Goal: Task Accomplishment & Management: Complete application form

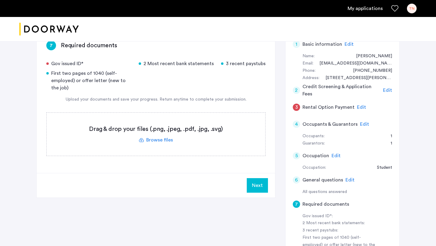
scroll to position [41, 0]
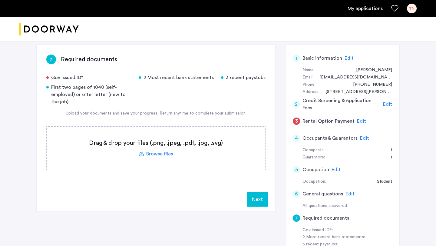
click at [162, 157] on label at bounding box center [156, 148] width 219 height 43
click at [0, 0] on input "file" at bounding box center [0, 0] width 0 height 0
click at [163, 152] on label at bounding box center [156, 148] width 219 height 43
click at [0, 0] on input "file" at bounding box center [0, 0] width 0 height 0
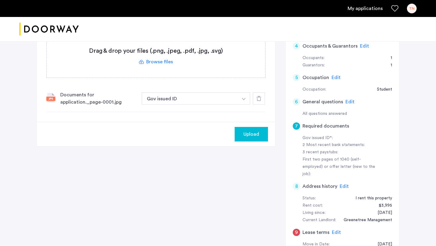
scroll to position [64, 0]
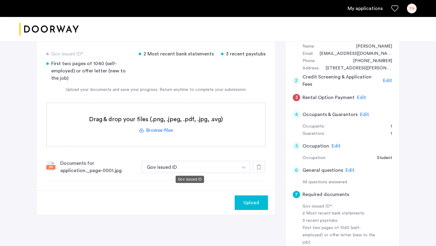
click at [159, 167] on button "Gov issued ID" at bounding box center [190, 167] width 96 height 12
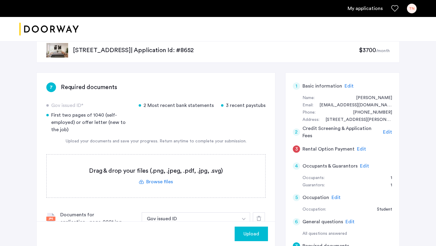
scroll to position [13, 0]
click at [150, 186] on label at bounding box center [156, 176] width 219 height 43
click at [0, 0] on input "file" at bounding box center [0, 0] width 0 height 0
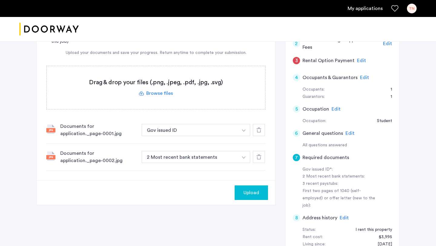
scroll to position [117, 0]
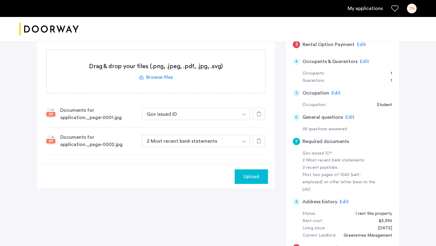
click at [180, 148] on div "Documents for application._page-0002.jpg 2 Most recent bank statements + 2 Most…" at bounding box center [155, 140] width 219 height 27
click at [180, 142] on button "2 Most recent bank statements" at bounding box center [190, 141] width 96 height 12
click at [245, 120] on button "button" at bounding box center [244, 114] width 12 height 12
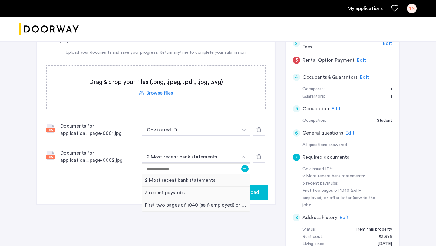
scroll to position [101, 0]
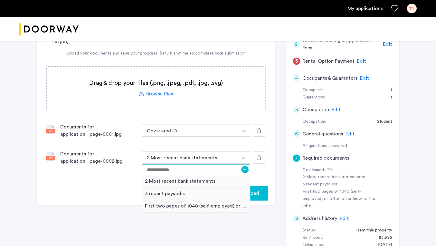
click at [209, 167] on input at bounding box center [196, 169] width 108 height 11
click at [254, 157] on div at bounding box center [259, 157] width 12 height 12
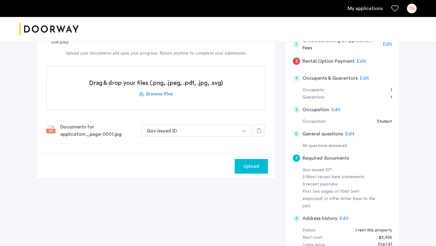
click at [167, 95] on label at bounding box center [156, 88] width 219 height 43
click at [0, 0] on input "file" at bounding box center [0, 0] width 0 height 0
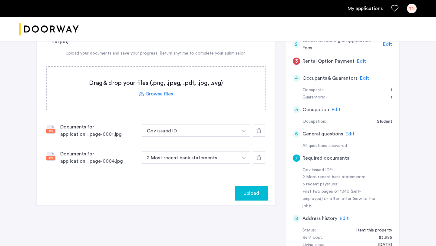
click at [121, 157] on div "Documents for application._page-0004.jpg" at bounding box center [98, 157] width 77 height 15
click at [153, 162] on button "2 Most recent bank statements" at bounding box center [190, 157] width 96 height 12
click at [255, 155] on div at bounding box center [259, 157] width 12 height 12
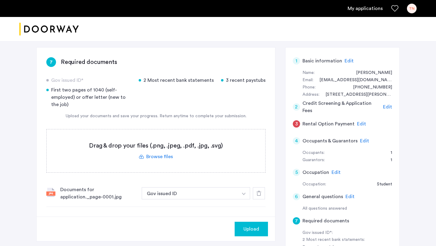
scroll to position [31, 0]
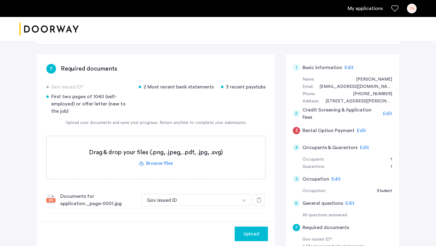
click at [149, 159] on label at bounding box center [156, 157] width 219 height 43
click at [0, 0] on input "file" at bounding box center [0, 0] width 0 height 0
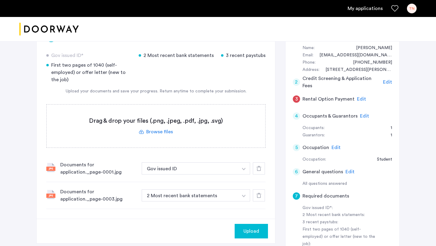
scroll to position [64, 0]
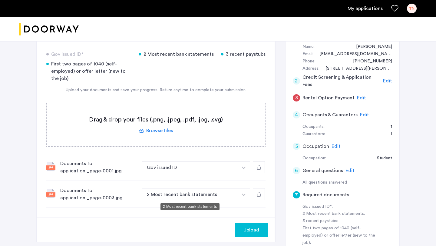
click at [185, 193] on button "2 Most recent bank statements" at bounding box center [190, 194] width 96 height 12
click at [242, 169] on img "button" at bounding box center [244, 167] width 4 height 2
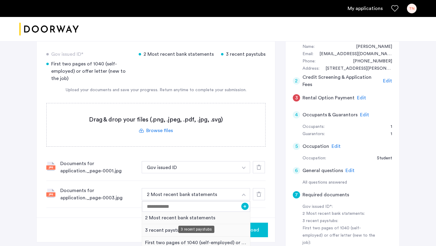
scroll to position [85, 0]
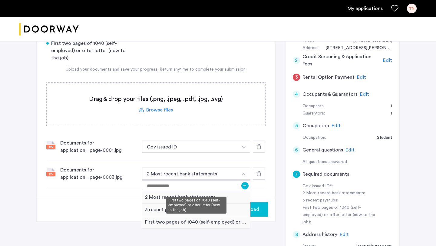
click at [173, 222] on div "First two pages of 1040 (self-employed) or offer letter (new to the job)" at bounding box center [196, 222] width 108 height 12
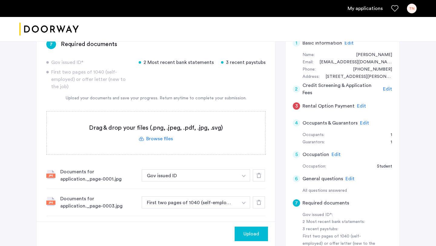
scroll to position [55, 0]
click at [163, 140] on label at bounding box center [156, 133] width 219 height 43
click at [0, 0] on input "file" at bounding box center [0, 0] width 0 height 0
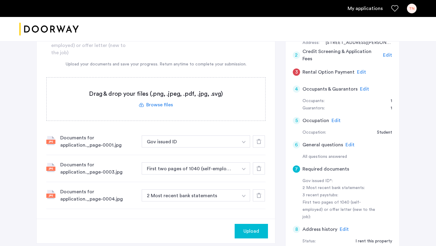
scroll to position [107, 0]
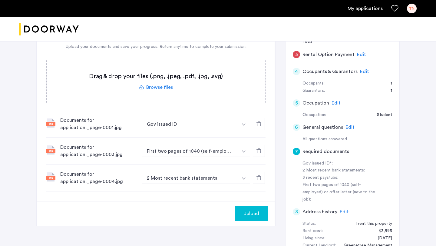
click at [90, 175] on div "Documents for application._page-0004.jpg" at bounding box center [98, 177] width 77 height 15
click at [183, 180] on button "2 Most recent bank statements" at bounding box center [190, 178] width 96 height 12
click at [158, 89] on label at bounding box center [156, 81] width 219 height 43
click at [0, 0] on input "file" at bounding box center [0, 0] width 0 height 0
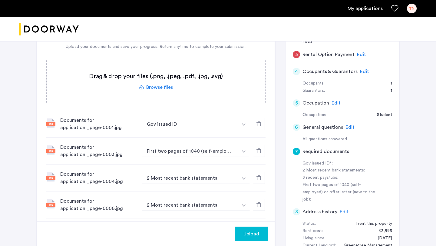
click at [154, 90] on label at bounding box center [156, 81] width 219 height 43
click at [0, 0] on input "file" at bounding box center [0, 0] width 0 height 0
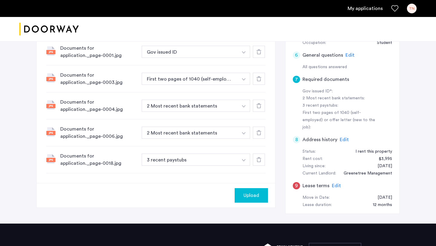
scroll to position [181, 0]
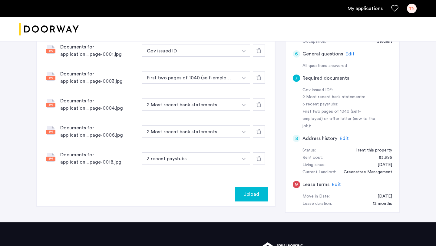
click at [182, 163] on button "3 recent paystubs" at bounding box center [190, 158] width 96 height 12
click at [181, 162] on button "3 recent paystubs" at bounding box center [190, 158] width 96 height 12
click at [255, 162] on div at bounding box center [259, 158] width 12 height 12
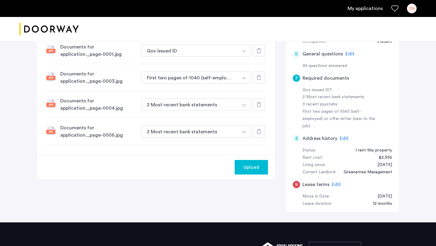
click at [238, 57] on button "button" at bounding box center [244, 50] width 12 height 12
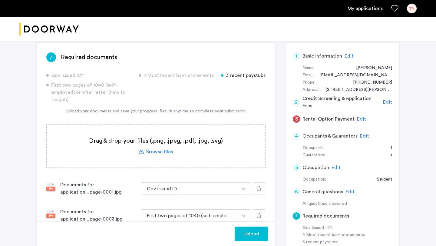
scroll to position [37, 0]
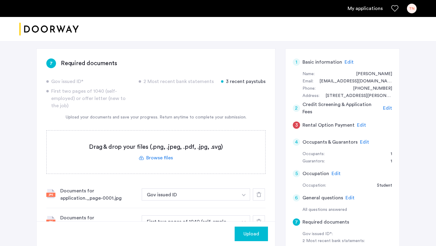
click at [156, 155] on label at bounding box center [156, 151] width 219 height 43
click at [0, 0] on input "file" at bounding box center [0, 0] width 0 height 0
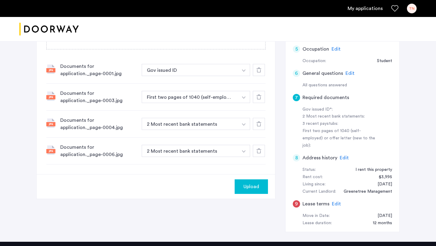
scroll to position [143, 0]
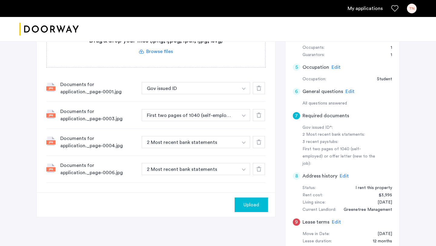
click at [216, 117] on button "First two pages of 1040 (self-employed) or offer letter (new to the job)" at bounding box center [190, 115] width 96 height 12
click at [231, 90] on button "Gov issued ID" at bounding box center [190, 88] width 96 height 12
click at [243, 89] on img "button" at bounding box center [244, 88] width 4 height 2
click at [185, 202] on div "Upload" at bounding box center [156, 204] width 239 height 25
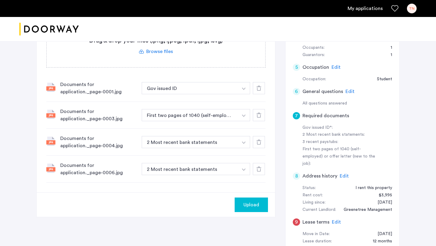
click at [244, 94] on button "button" at bounding box center [244, 88] width 12 height 12
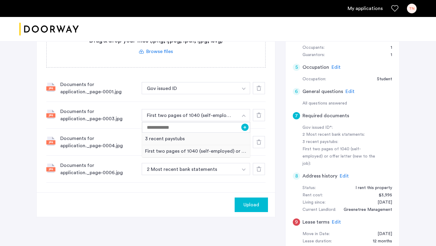
click at [244, 117] on button "button" at bounding box center [244, 115] width 12 height 12
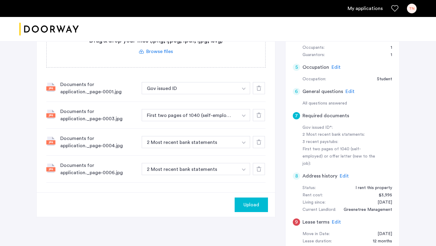
click at [244, 94] on button "button" at bounding box center [244, 88] width 12 height 12
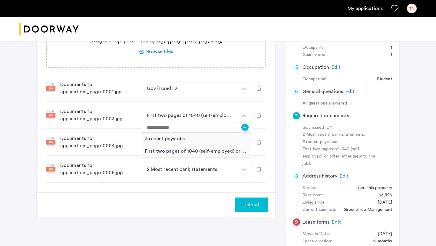
click at [255, 117] on div at bounding box center [259, 115] width 12 height 12
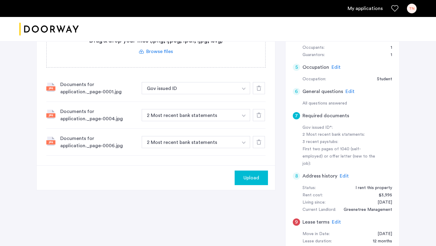
click at [253, 115] on div at bounding box center [259, 115] width 12 height 12
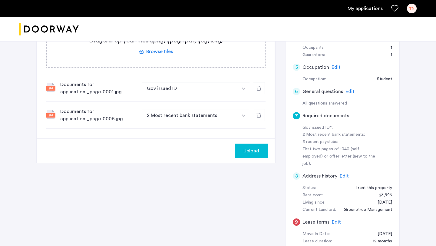
click at [254, 116] on div at bounding box center [259, 115] width 12 height 12
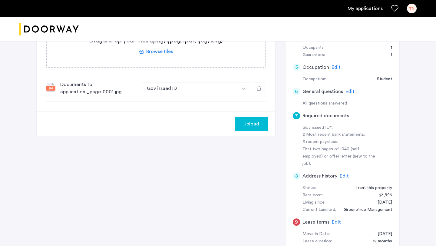
click at [166, 54] on label at bounding box center [156, 45] width 219 height 43
click at [0, 0] on input "file" at bounding box center [0, 0] width 0 height 0
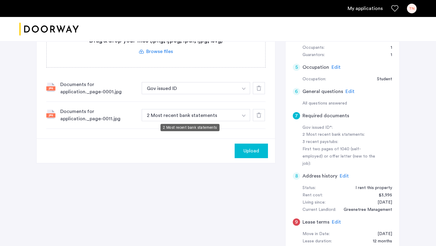
click at [187, 114] on button "2 Most recent bank statements" at bounding box center [190, 115] width 96 height 12
click at [164, 54] on label at bounding box center [156, 45] width 219 height 43
click at [0, 0] on input "file" at bounding box center [0, 0] width 0 height 0
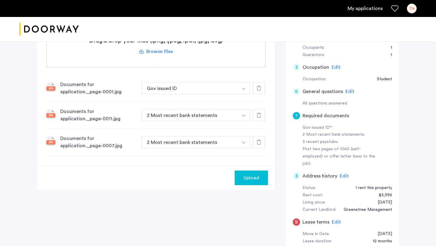
click at [162, 54] on label at bounding box center [156, 45] width 219 height 43
click at [0, 0] on input "file" at bounding box center [0, 0] width 0 height 0
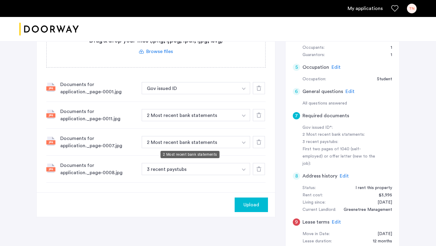
click at [212, 141] on button "2 Most recent bank statements" at bounding box center [190, 142] width 96 height 12
click at [207, 144] on button "2 Most recent bank statements" at bounding box center [190, 142] width 96 height 12
click at [205, 144] on button "2 Most recent bank statements" at bounding box center [190, 142] width 96 height 12
click at [243, 90] on img "button" at bounding box center [244, 88] width 4 height 2
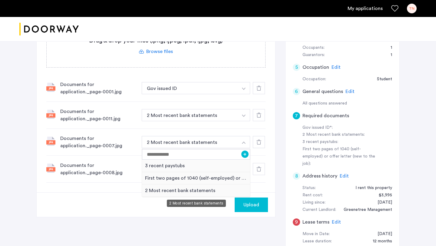
click at [208, 190] on div "2 Most recent bank statements" at bounding box center [196, 190] width 108 height 12
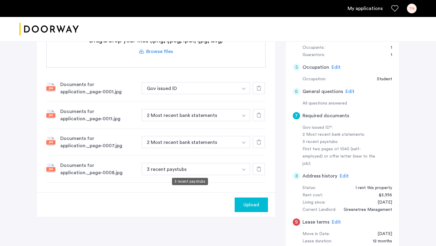
click at [230, 164] on button "3 recent paystubs" at bounding box center [190, 169] width 96 height 12
click at [243, 94] on button "button" at bounding box center [244, 88] width 12 height 12
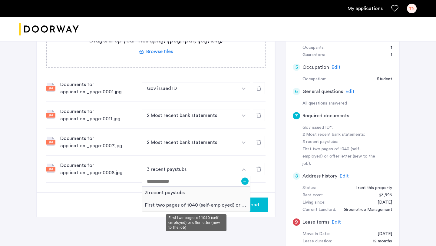
click at [216, 203] on div "First two pages of 1040 (self-employed) or offer letter (new to the job)" at bounding box center [196, 205] width 108 height 12
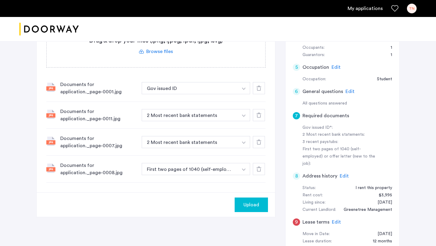
click at [239, 148] on div "Documents for application._page-0007.jpg 2 Most recent bank statements + 3 rece…" at bounding box center [155, 142] width 219 height 27
click at [244, 94] on button "button" at bounding box center [244, 88] width 12 height 12
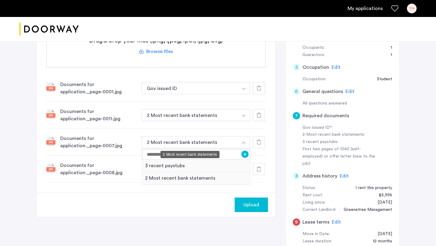
click at [223, 121] on button "2 Most recent bank statements" at bounding box center [190, 115] width 96 height 12
click at [132, 203] on div "Upload" at bounding box center [156, 204] width 239 height 25
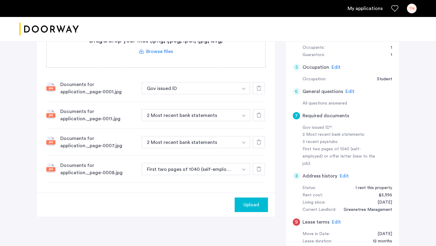
click at [209, 121] on button "2 Most recent bank statements" at bounding box center [190, 115] width 96 height 12
click at [206, 143] on button "2 Most recent bank statements" at bounding box center [190, 142] width 96 height 12
click at [244, 90] on img "button" at bounding box center [244, 88] width 4 height 2
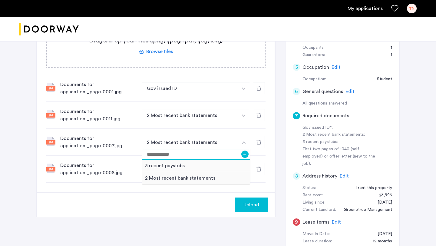
click at [220, 153] on input at bounding box center [196, 154] width 108 height 11
click at [173, 206] on div "Upload" at bounding box center [156, 204] width 239 height 25
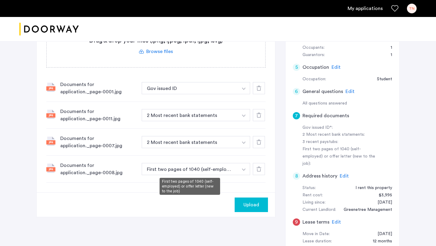
click at [206, 173] on button "First two pages of 1040 (self-employed) or offer letter (new to the job)" at bounding box center [190, 169] width 96 height 12
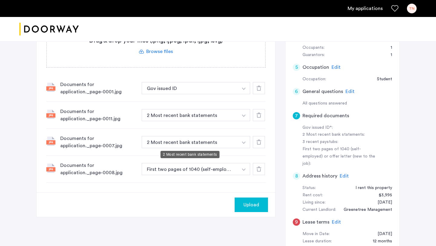
click at [234, 143] on button "2 Most recent bank statements" at bounding box center [190, 142] width 96 height 12
click at [249, 94] on button "button" at bounding box center [244, 88] width 12 height 12
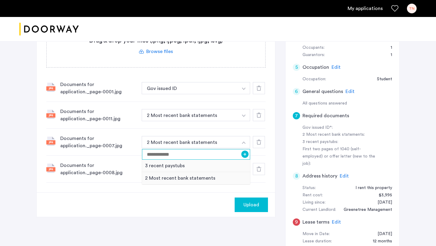
click at [222, 153] on input at bounding box center [196, 154] width 108 height 11
type input "**********"
click at [243, 154] on button "+" at bounding box center [244, 153] width 7 height 7
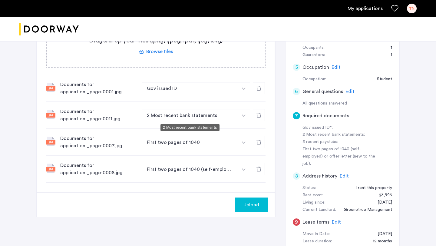
click at [221, 111] on button "2 Most recent bank statements" at bounding box center [190, 115] width 96 height 12
click at [229, 113] on button "2 Most recent bank statements" at bounding box center [190, 115] width 96 height 12
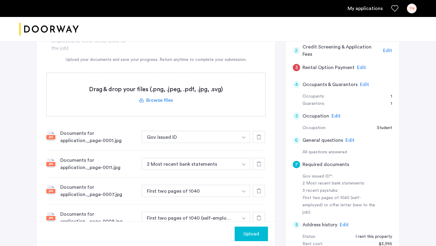
scroll to position [110, 0]
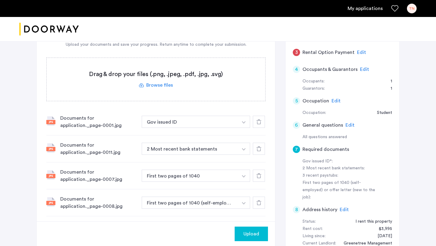
click at [238, 128] on button "button" at bounding box center [244, 122] width 12 height 12
click at [175, 106] on div "Gov issued ID* 2 Most recent bank statements 3 recent paystubs First two pages …" at bounding box center [155, 110] width 219 height 211
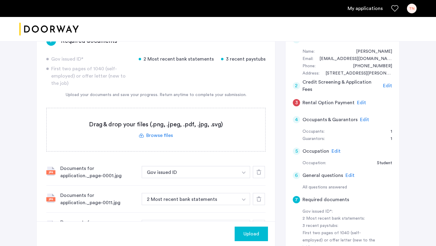
scroll to position [54, 0]
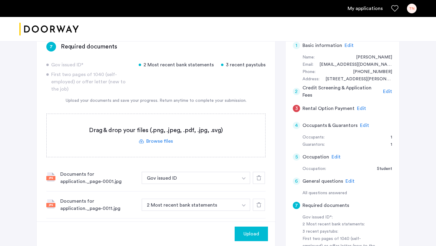
click at [163, 136] on label at bounding box center [156, 135] width 219 height 43
click at [0, 0] on input "file" at bounding box center [0, 0] width 0 height 0
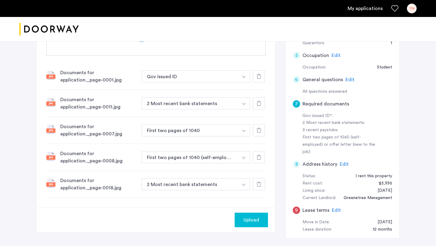
scroll to position [127, 0]
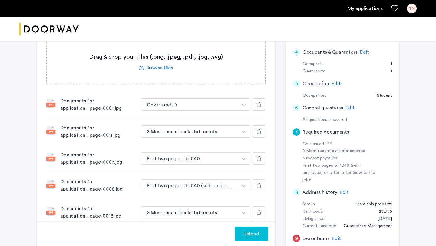
click at [163, 74] on label at bounding box center [156, 62] width 219 height 43
click at [0, 0] on input "file" at bounding box center [0, 0] width 0 height 0
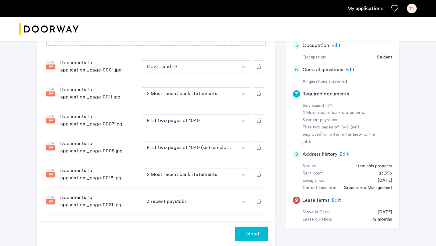
scroll to position [169, 0]
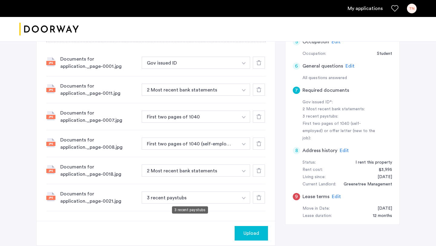
click at [195, 199] on button "3 recent paystubs" at bounding box center [190, 197] width 96 height 12
click at [194, 199] on button "3 recent paystubs" at bounding box center [190, 197] width 96 height 12
click at [243, 64] on img "button" at bounding box center [244, 63] width 4 height 2
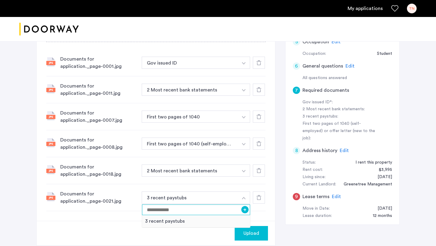
click at [203, 209] on input at bounding box center [196, 209] width 108 height 11
type input "**********"
click at [244, 207] on button "+" at bounding box center [244, 209] width 7 height 7
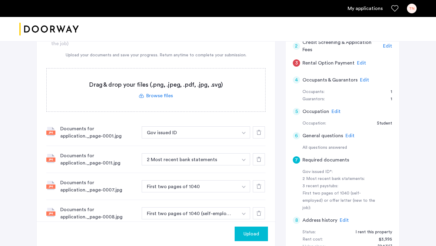
scroll to position [49, 0]
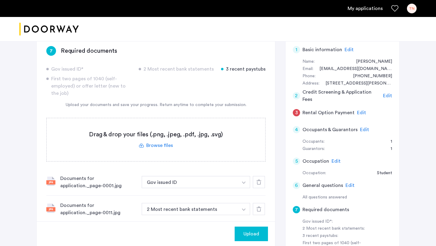
click at [161, 143] on label at bounding box center [156, 139] width 219 height 43
click at [0, 0] on input "file" at bounding box center [0, 0] width 0 height 0
click at [151, 143] on label at bounding box center [156, 139] width 219 height 43
click at [0, 0] on input "file" at bounding box center [0, 0] width 0 height 0
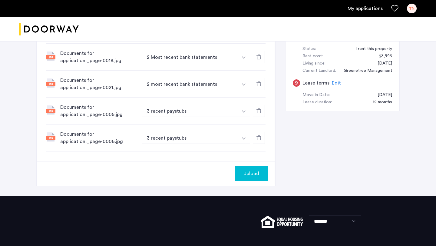
scroll to position [283, 0]
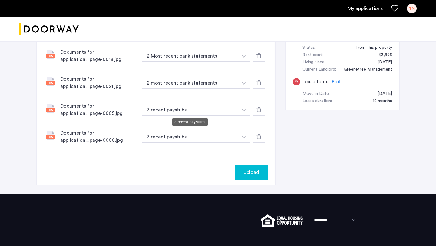
click at [199, 108] on button "3 recent paystubs" at bounding box center [190, 110] width 96 height 12
click at [192, 110] on button "3 recent paystubs" at bounding box center [190, 110] width 96 height 12
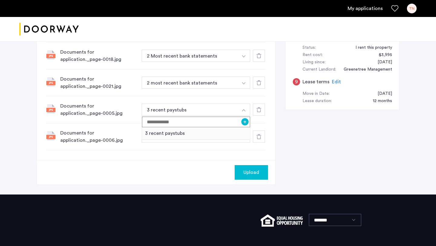
click at [201, 121] on input at bounding box center [196, 122] width 108 height 11
drag, startPoint x: 157, startPoint y: 122, endPoint x: 143, endPoint y: 120, distance: 15.0
click at [144, 122] on input "**********" at bounding box center [196, 122] width 108 height 11
type input "**********"
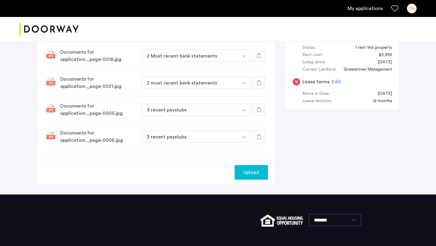
click at [215, 116] on div "**********" at bounding box center [155, 109] width 219 height 27
click at [213, 111] on button "3 recent paystubs" at bounding box center [190, 110] width 96 height 12
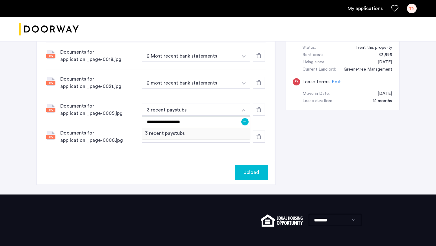
click at [227, 119] on input "**********" at bounding box center [196, 122] width 108 height 11
click at [245, 120] on button "+" at bounding box center [244, 121] width 7 height 7
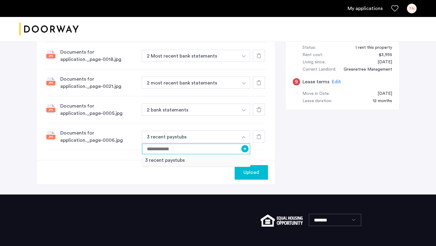
click at [229, 147] on input at bounding box center [196, 148] width 108 height 11
type input "**********"
click at [243, 147] on button "+" at bounding box center [244, 148] width 7 height 7
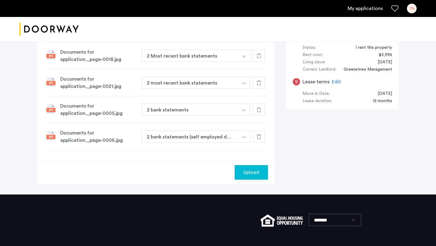
click at [252, 169] on span "Upload" at bounding box center [251, 172] width 16 height 7
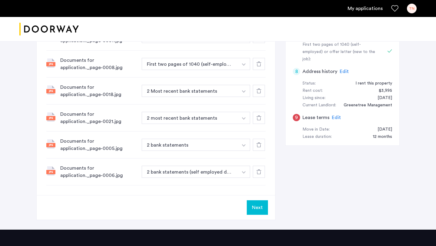
scroll to position [320, 0]
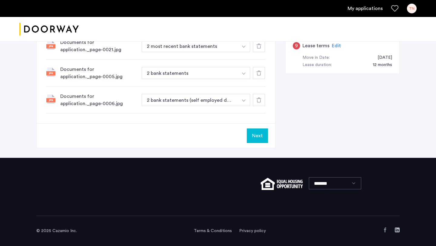
click at [263, 138] on button "Next" at bounding box center [257, 135] width 21 height 15
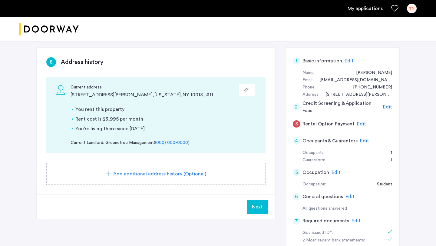
scroll to position [40, 0]
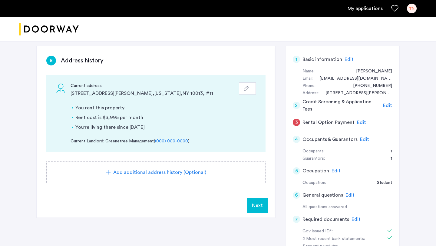
click at [245, 87] on icon "button" at bounding box center [246, 88] width 5 height 5
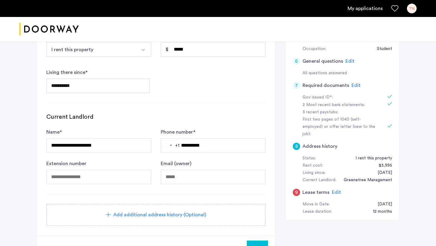
scroll to position [172, 0]
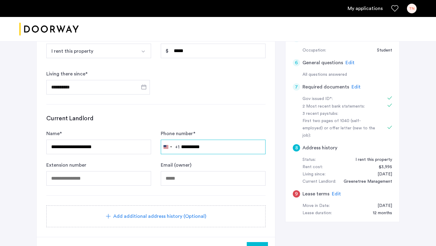
click at [215, 145] on input "**********" at bounding box center [213, 147] width 105 height 15
paste input "text"
type input "**********"
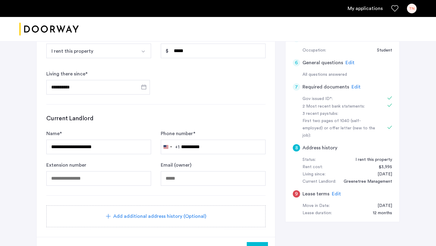
click at [237, 134] on div "Phone number * United States +1 +1 244 results found Afghanistan +93 Åland Isla…" at bounding box center [213, 142] width 105 height 24
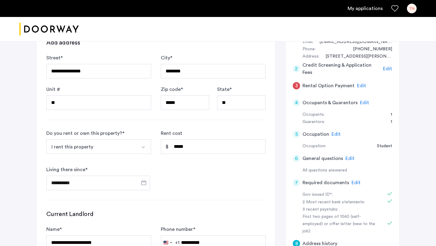
scroll to position [75, 0]
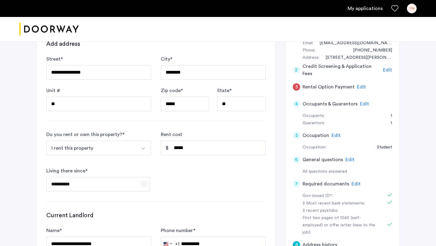
click at [143, 180] on span "Open calendar" at bounding box center [144, 183] width 15 height 15
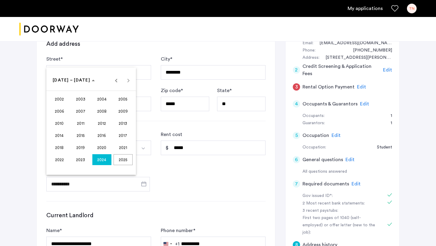
click at [196, 176] on div at bounding box center [218, 123] width 436 height 246
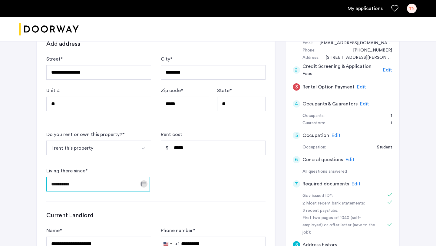
click at [66, 183] on input "**********" at bounding box center [98, 184] width 104 height 15
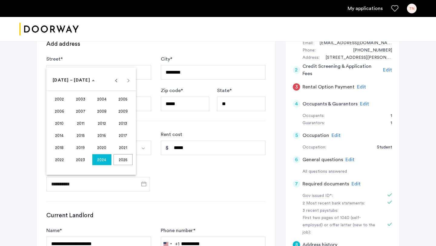
click at [63, 182] on div at bounding box center [218, 123] width 436 height 246
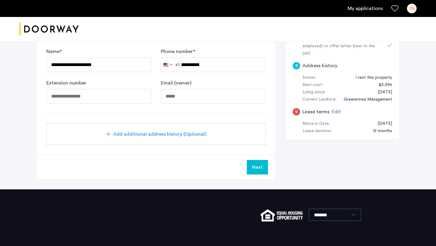
scroll to position [285, 0]
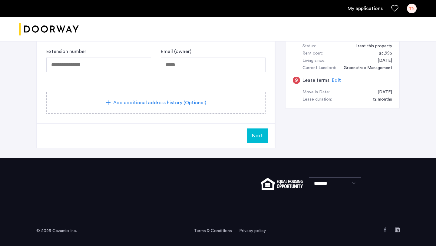
click at [265, 129] on button "Next" at bounding box center [257, 135] width 21 height 15
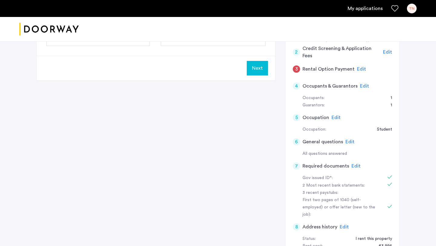
scroll to position [26, 0]
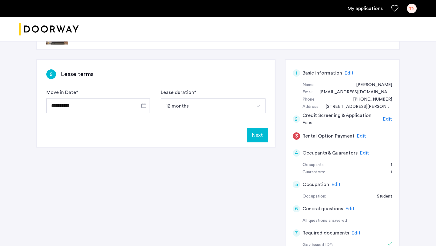
click at [358, 137] on span "Edit" at bounding box center [361, 135] width 9 height 5
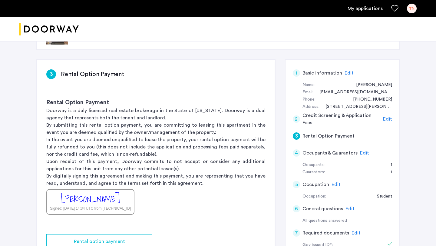
click at [390, 118] on span "Edit" at bounding box center [387, 119] width 9 height 5
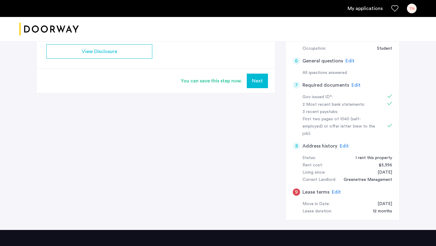
scroll to position [176, 0]
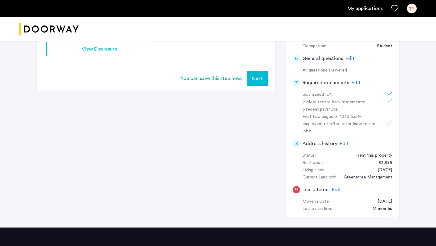
click at [337, 187] on span "Edit" at bounding box center [336, 189] width 9 height 5
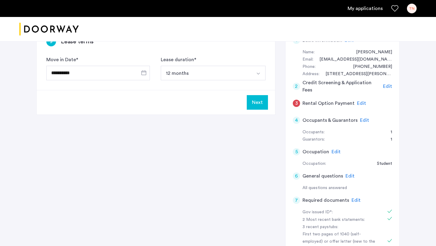
scroll to position [0, 0]
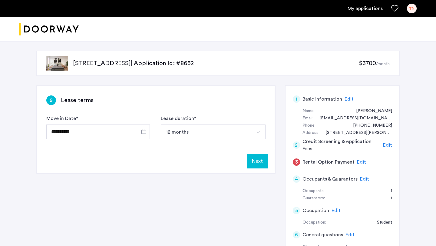
click at [255, 157] on button "Next" at bounding box center [257, 161] width 21 height 15
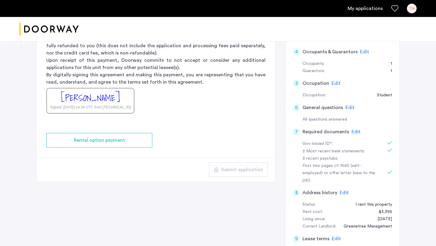
scroll to position [127, 0]
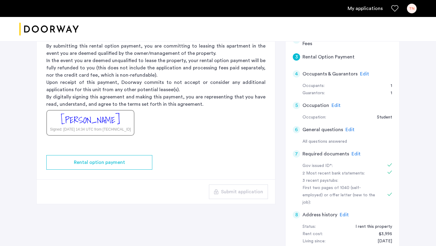
click at [362, 73] on span "Edit" at bounding box center [364, 73] width 9 height 5
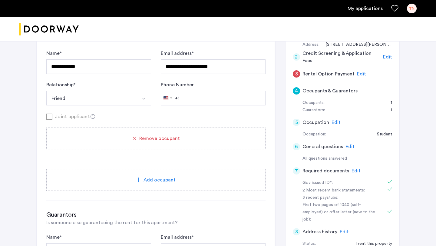
scroll to position [72, 0]
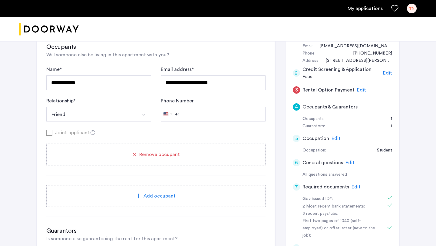
click at [222, 122] on form "**********" at bounding box center [155, 101] width 219 height 71
click at [217, 114] on input "Phone Number" at bounding box center [213, 114] width 105 height 15
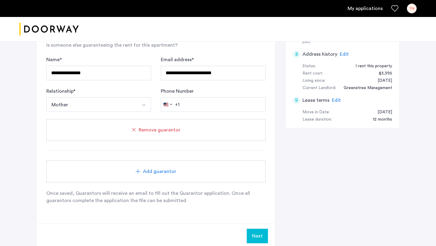
scroll to position [305, 0]
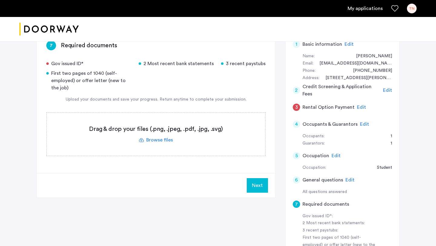
scroll to position [140, 0]
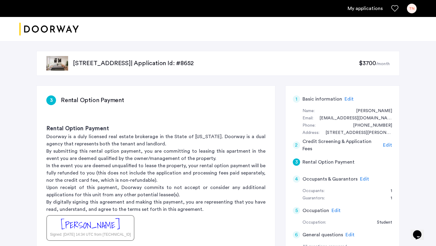
click at [370, 8] on link "My applications" at bounding box center [365, 8] width 35 height 7
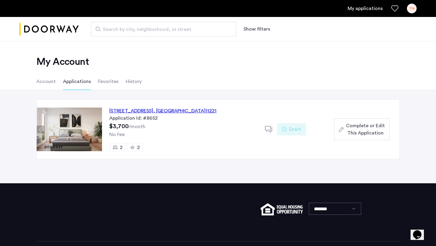
click at [367, 127] on span "Complete or Edit This Application" at bounding box center [365, 129] width 39 height 15
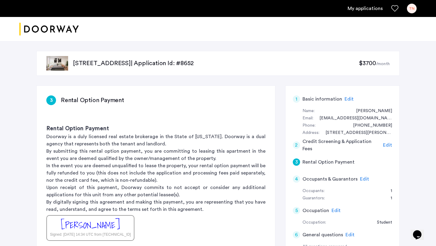
click at [354, 12] on link "My applications" at bounding box center [365, 8] width 35 height 7
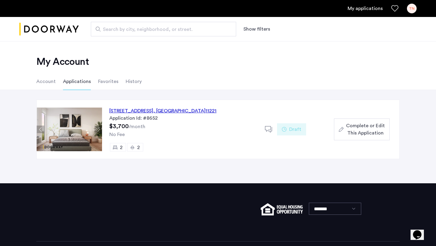
click at [149, 113] on div "972 Bushwick Avenue, Unit 5A, Brooklyn , NY 11221" at bounding box center [162, 110] width 107 height 7
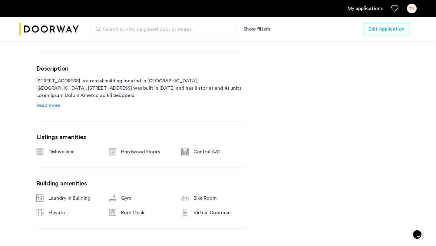
scroll to position [301, 0]
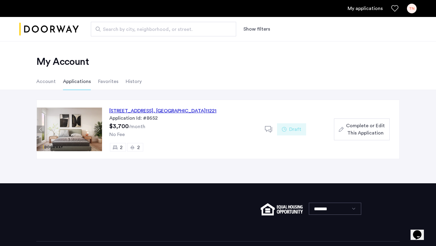
click at [345, 124] on div "Complete or Edit This Application" at bounding box center [362, 129] width 46 height 15
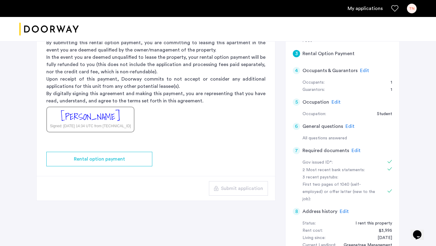
scroll to position [110, 0]
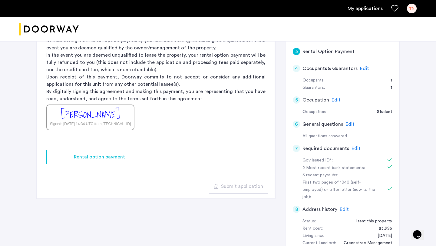
click at [346, 125] on span "Edit" at bounding box center [349, 124] width 9 height 5
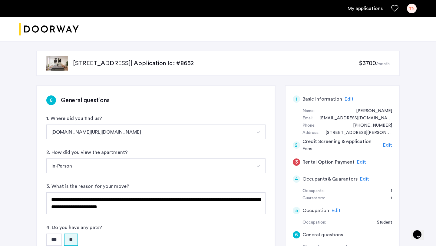
scroll to position [3, 0]
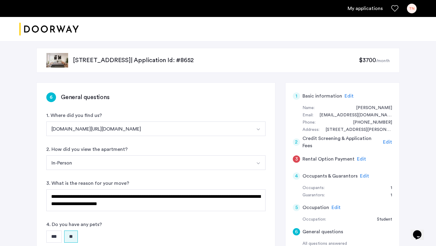
click at [351, 153] on div "3 Rental Option Payment Edit" at bounding box center [342, 158] width 99 height 17
click at [359, 159] on span "Edit" at bounding box center [361, 159] width 9 height 5
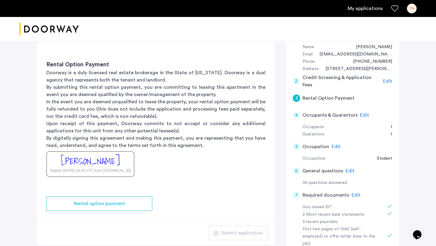
scroll to position [66, 0]
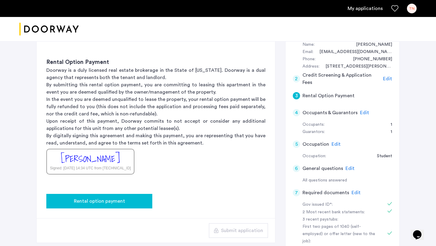
click at [141, 199] on div "Rental option payment" at bounding box center [99, 200] width 96 height 7
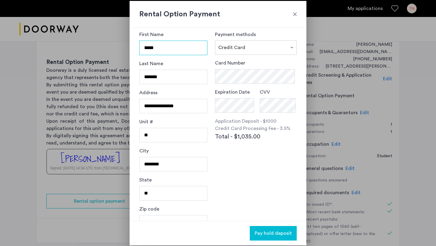
scroll to position [0, 0]
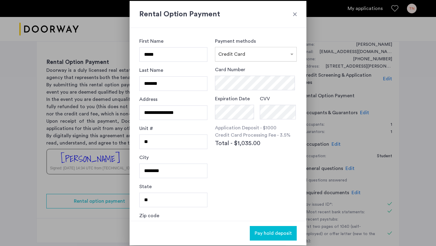
click at [284, 53] on div at bounding box center [255, 52] width 81 height 7
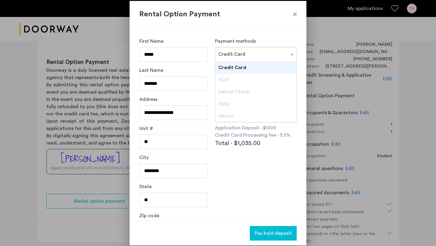
click at [295, 10] on h2 "Rental Option Payment" at bounding box center [217, 14] width 157 height 11
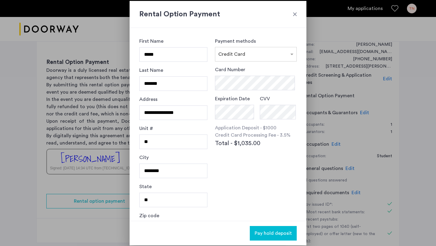
click at [292, 15] on div at bounding box center [295, 14] width 6 height 6
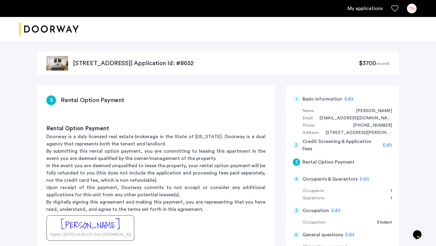
scroll to position [66, 0]
